Goal: Navigation & Orientation: Find specific page/section

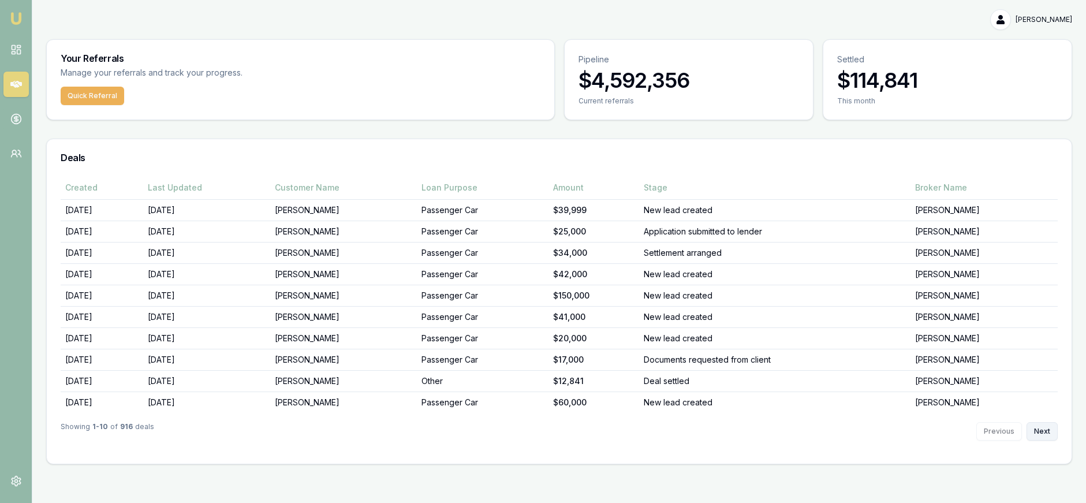
click at [1043, 427] on button "Next" at bounding box center [1042, 431] width 31 height 18
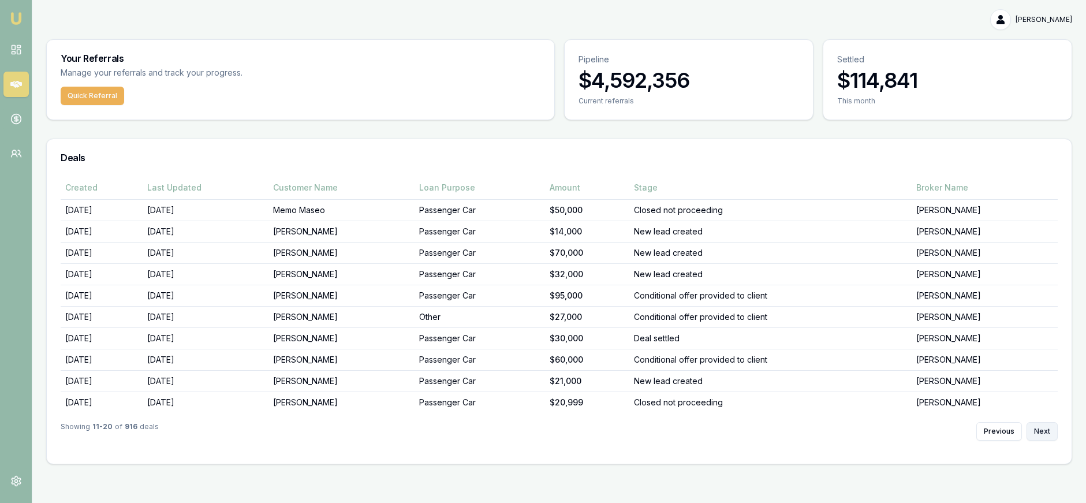
click at [1043, 427] on button "Next" at bounding box center [1042, 431] width 31 height 18
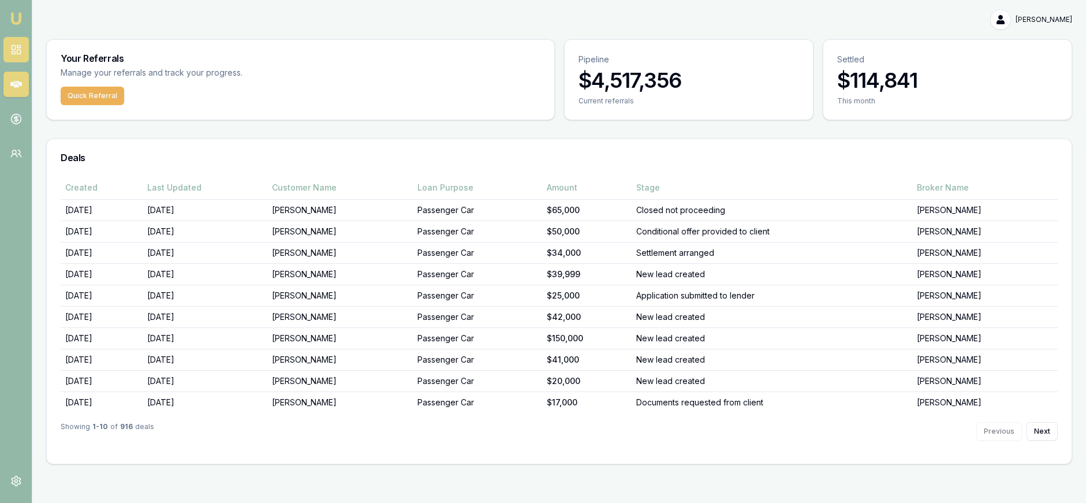
click at [28, 54] on link at bounding box center [15, 49] width 25 height 25
